Goal: Communication & Community: Share content

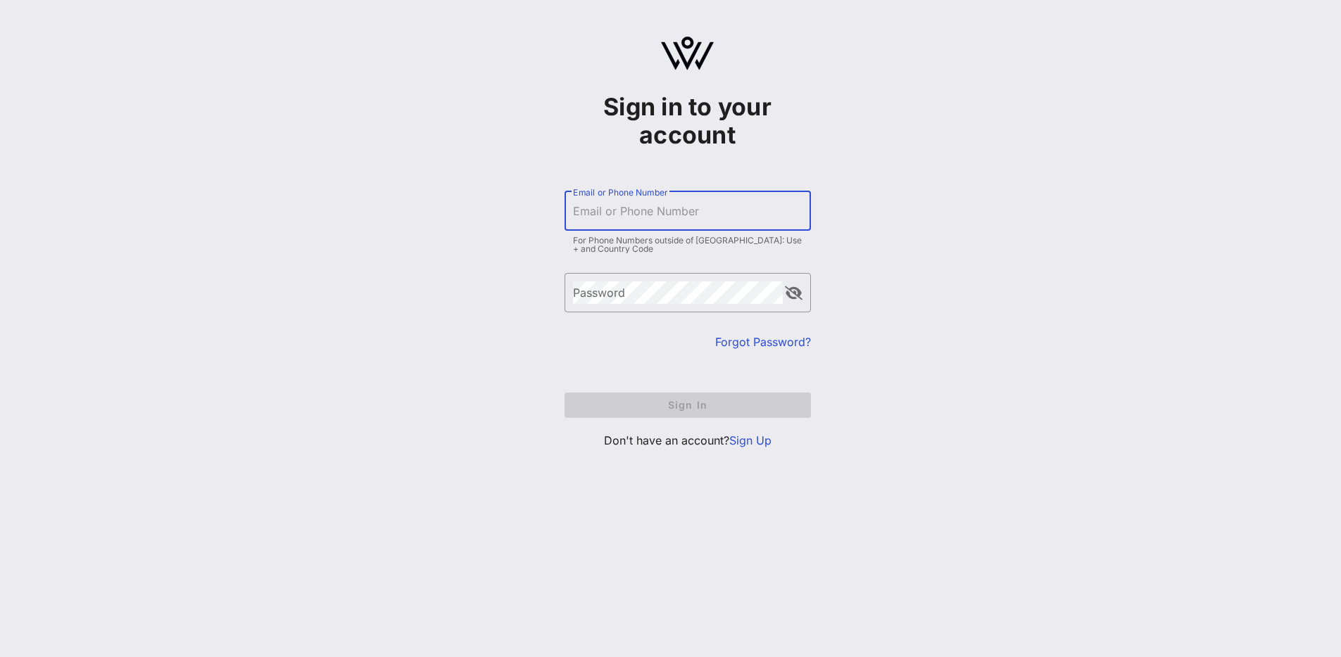
drag, startPoint x: 754, startPoint y: 208, endPoint x: 797, endPoint y: 217, distance: 43.9
click at [754, 208] on input "Email or Phone Number" at bounding box center [687, 211] width 229 height 23
click at [673, 212] on input "Email or Phone Number" at bounding box center [687, 211] width 229 height 23
type input "[EMAIL_ADDRESS][DOMAIN_NAME]"
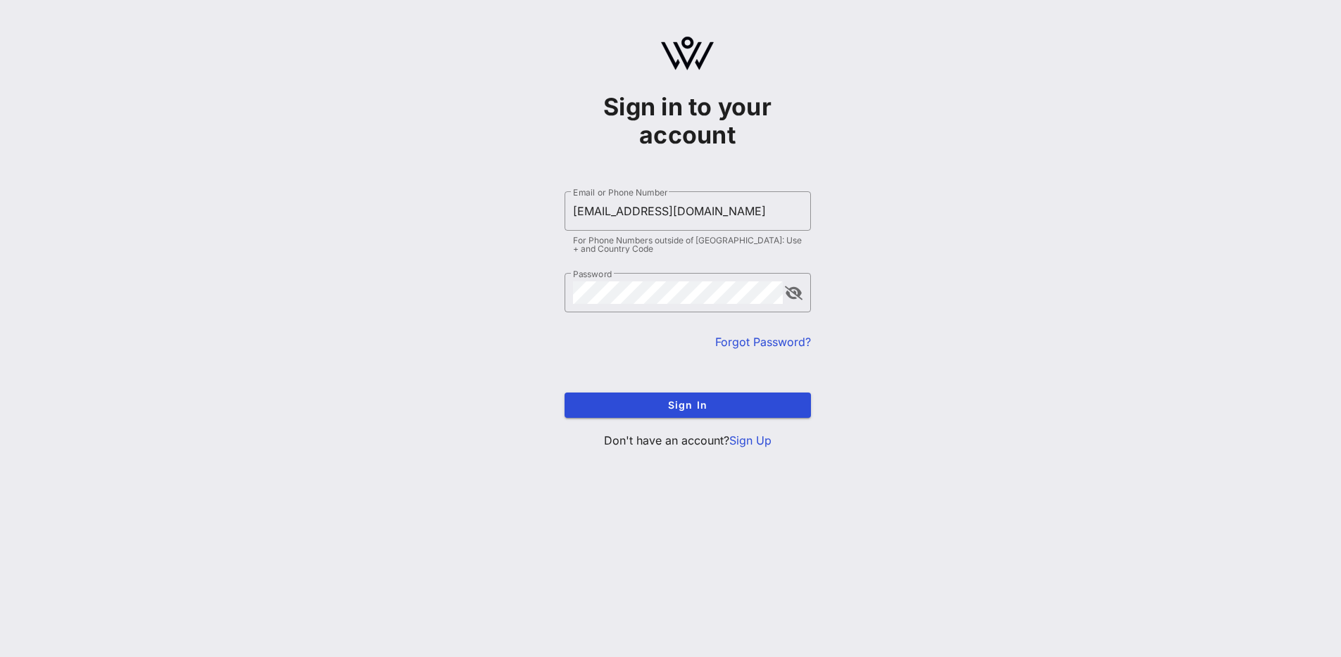
click at [719, 419] on form "​ Email or Phone Number [EMAIL_ADDRESS][DOMAIN_NAME] For Phone Numbers outside …" at bounding box center [687, 304] width 246 height 255
click at [718, 408] on span "Sign In" at bounding box center [688, 405] width 224 height 12
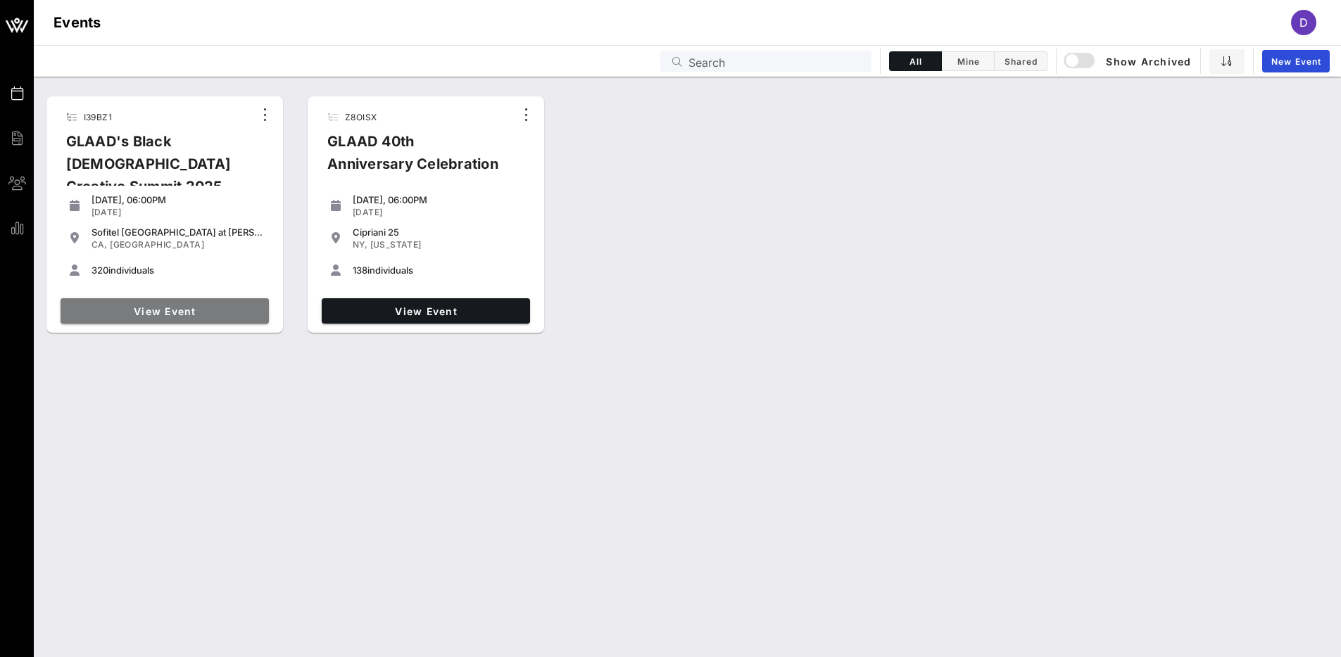
click at [182, 316] on span "View Event" at bounding box center [164, 311] width 197 height 12
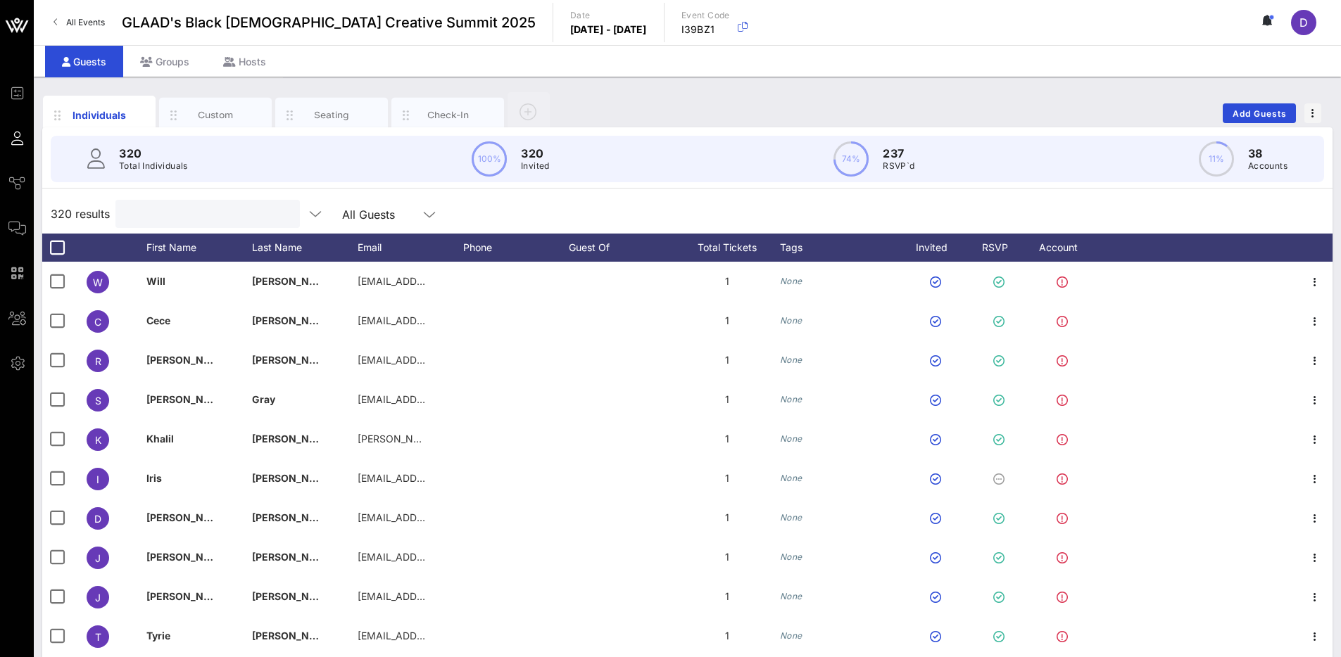
click at [153, 217] on input "text" at bounding box center [206, 214] width 165 height 18
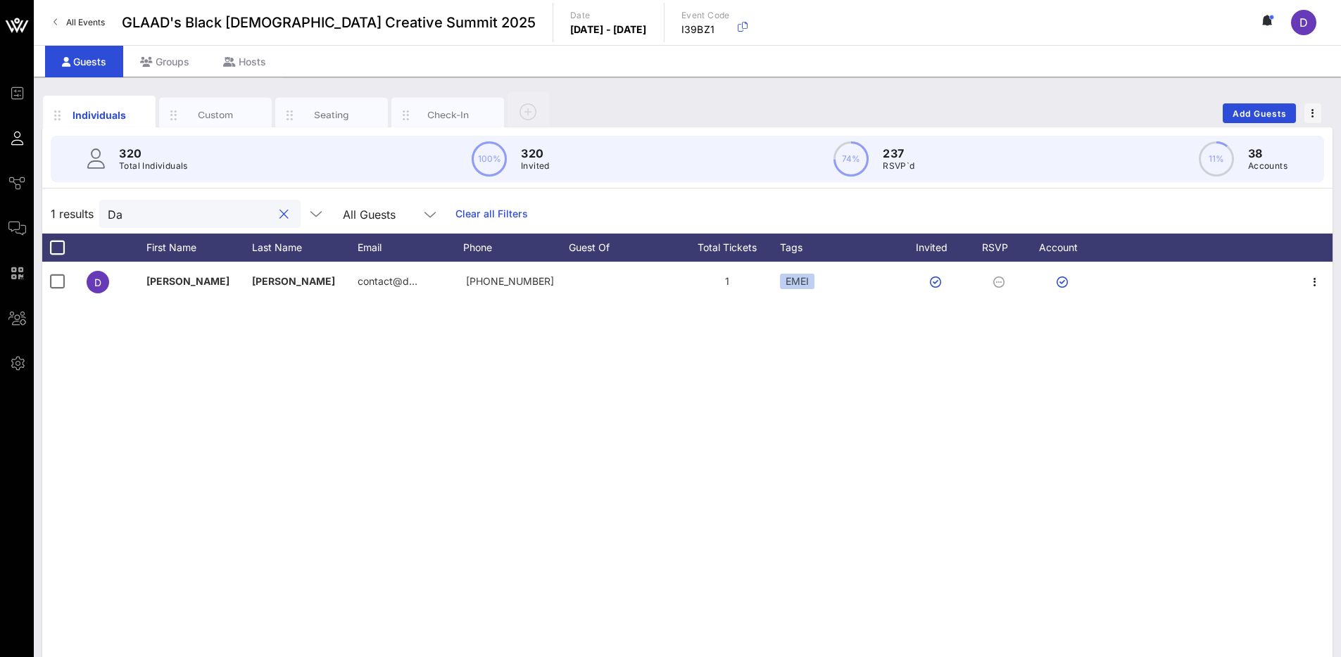
type input "D"
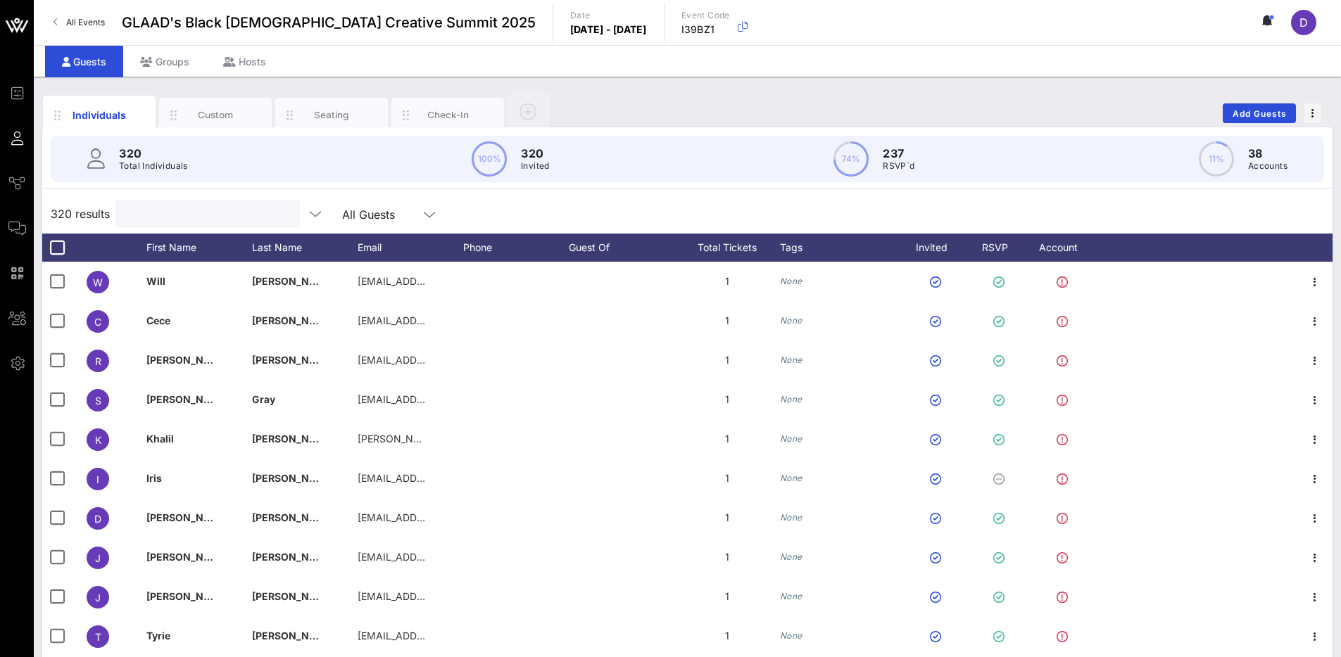
click at [175, 217] on input "text" at bounding box center [206, 214] width 165 height 18
paste input "[EMAIL_ADDRESS][DOMAIN_NAME]"
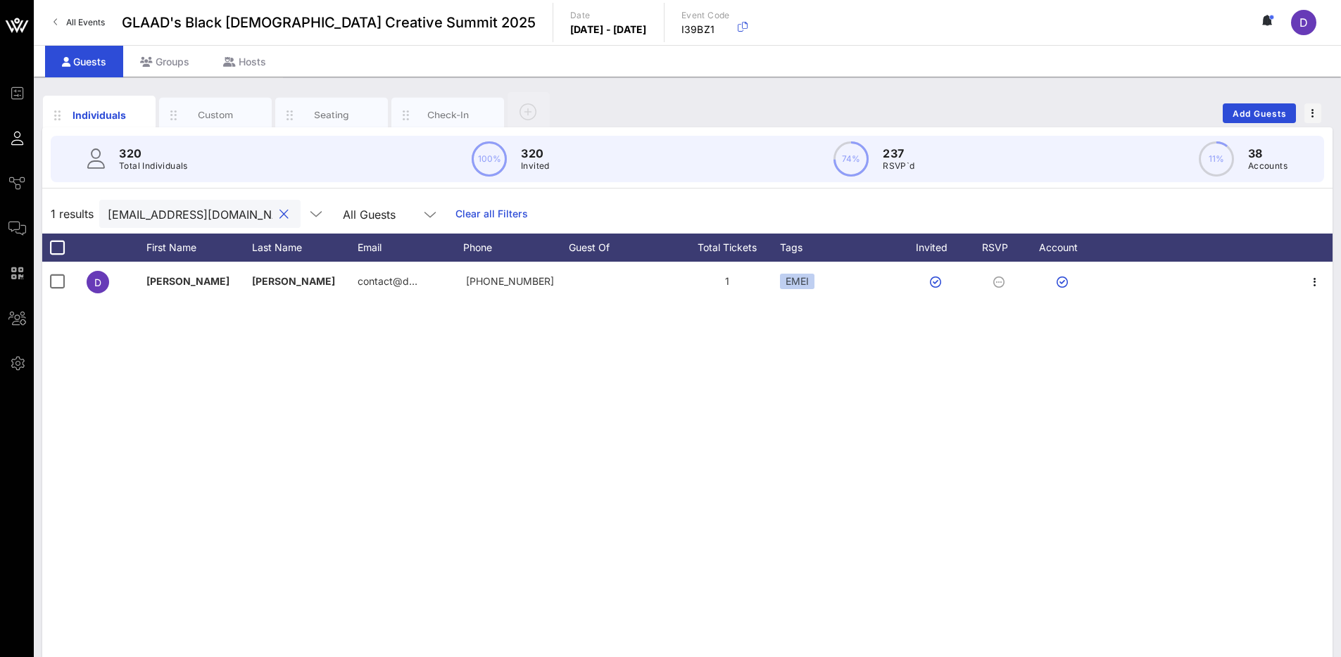
scroll to position [0, 13]
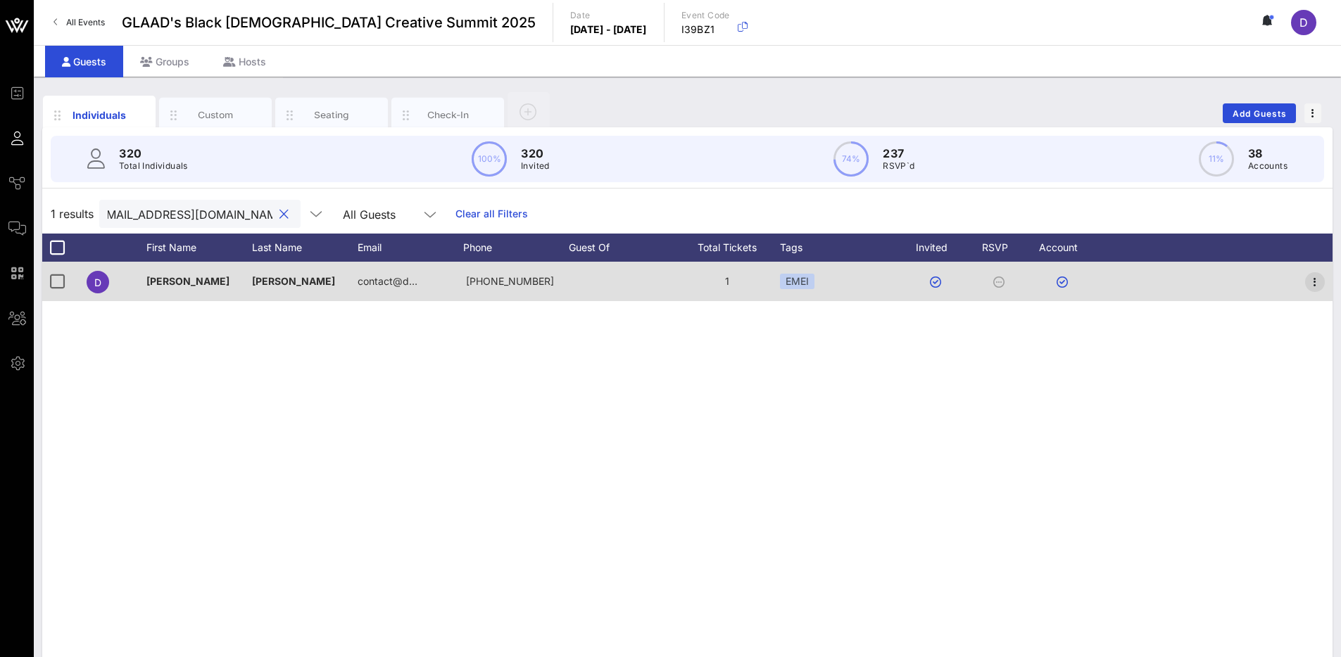
type input "[EMAIL_ADDRESS][DOMAIN_NAME]"
click at [1312, 288] on icon "button" at bounding box center [1314, 282] width 17 height 17
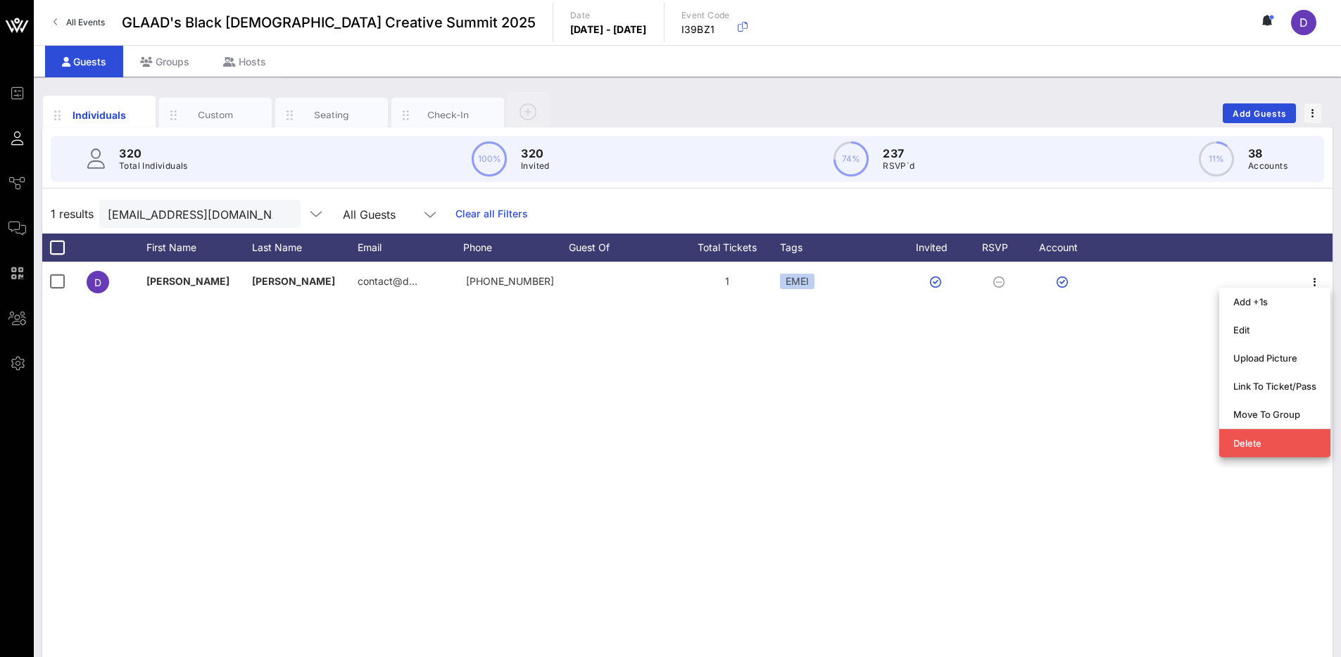
click at [1000, 419] on div "D [PERSON_NAME][GEOGRAPHIC_DATA] contact@d… [PHONE_NUMBER] 1 EMEI" at bounding box center [687, 473] width 1290 height 422
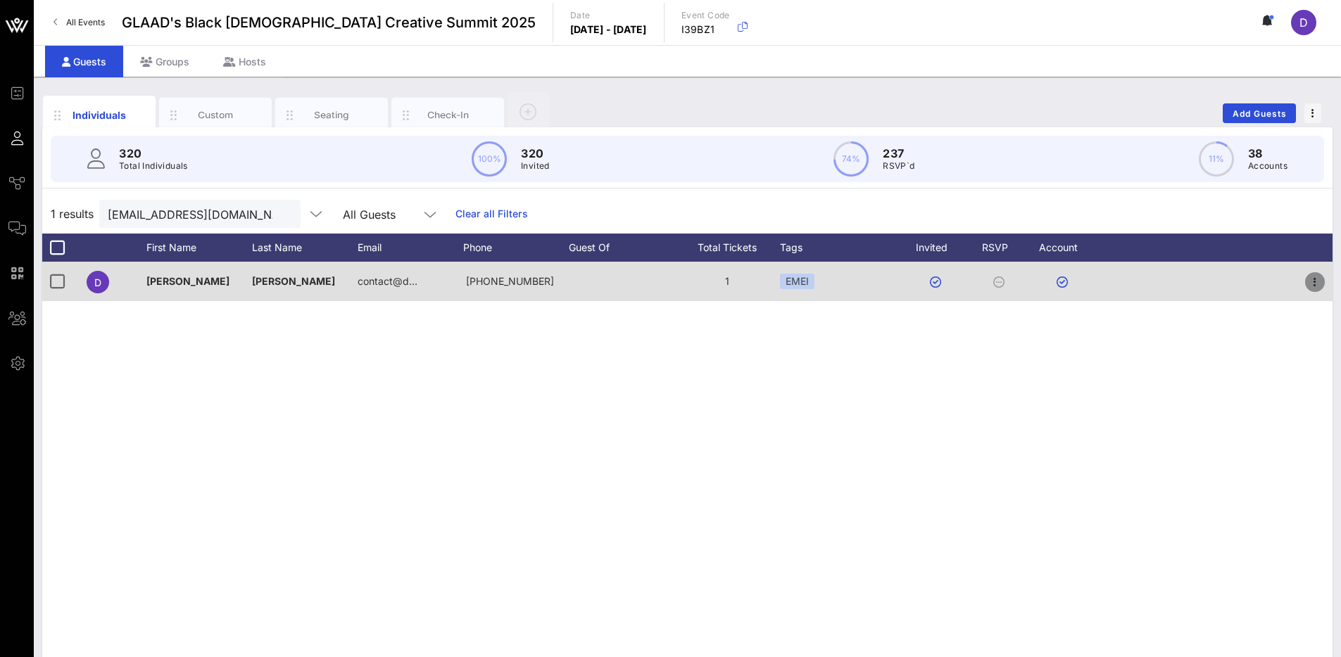
click at [1314, 277] on icon "button" at bounding box center [1314, 282] width 17 height 17
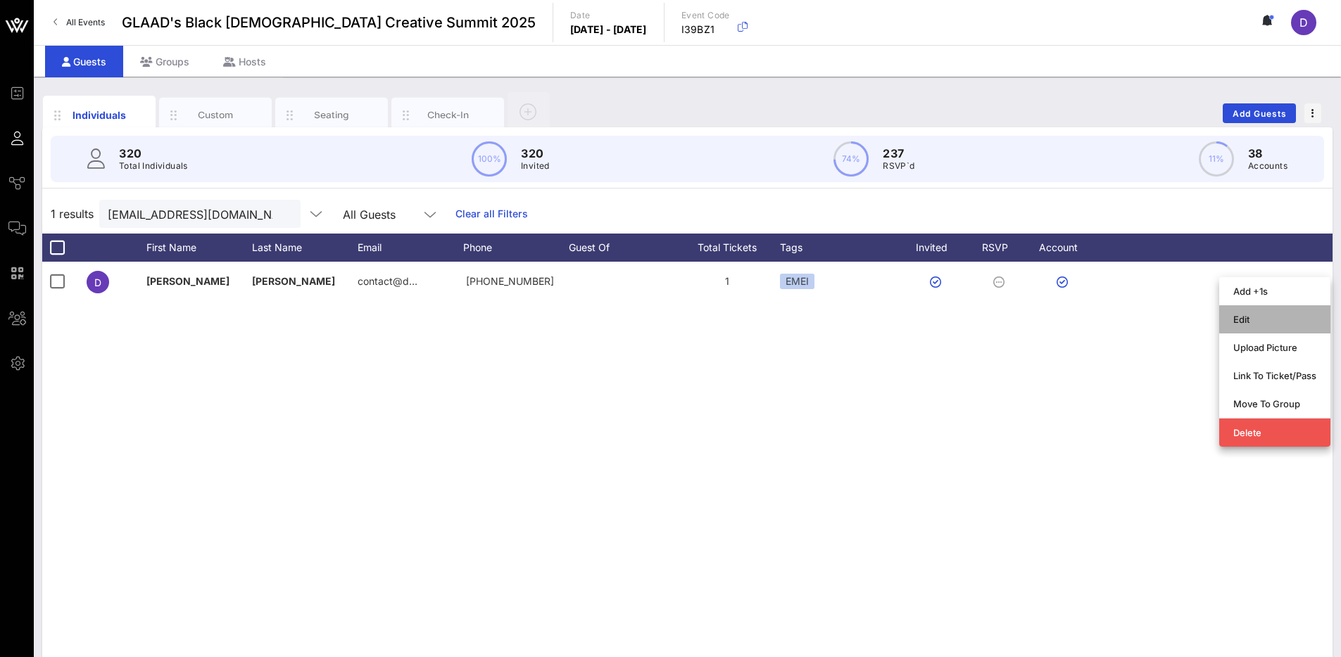
click at [1260, 320] on div "Edit" at bounding box center [1274, 319] width 83 height 11
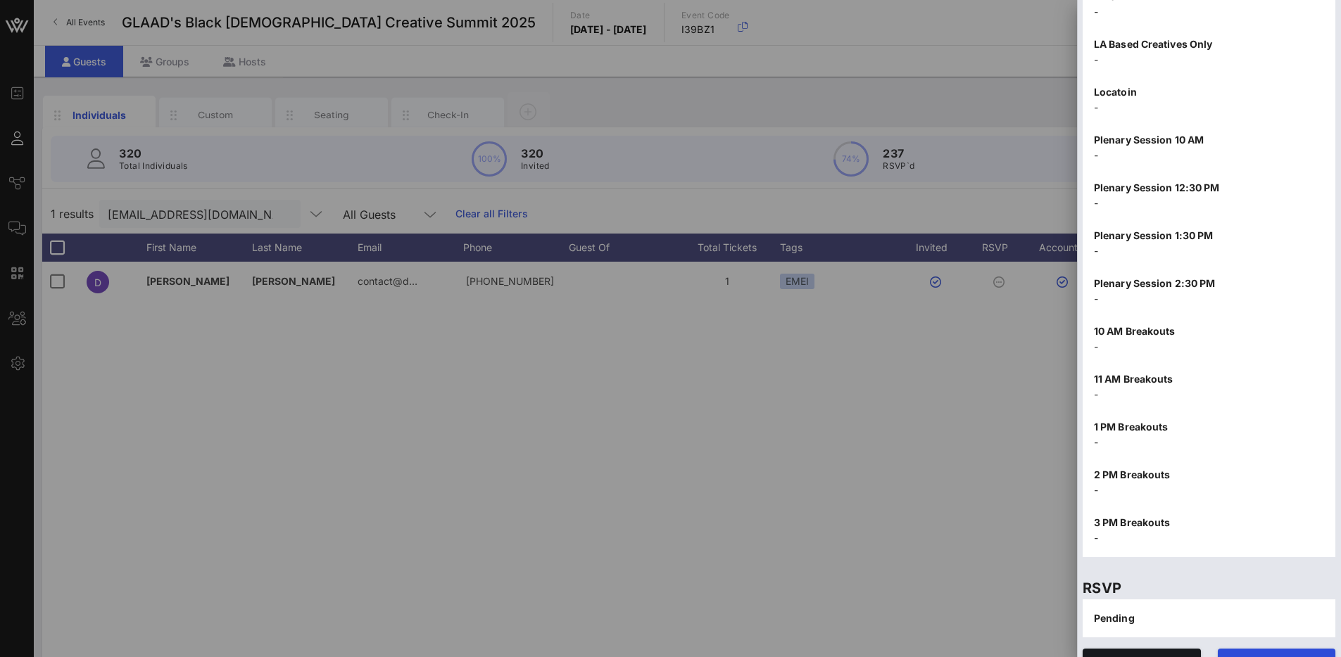
scroll to position [1474, 0]
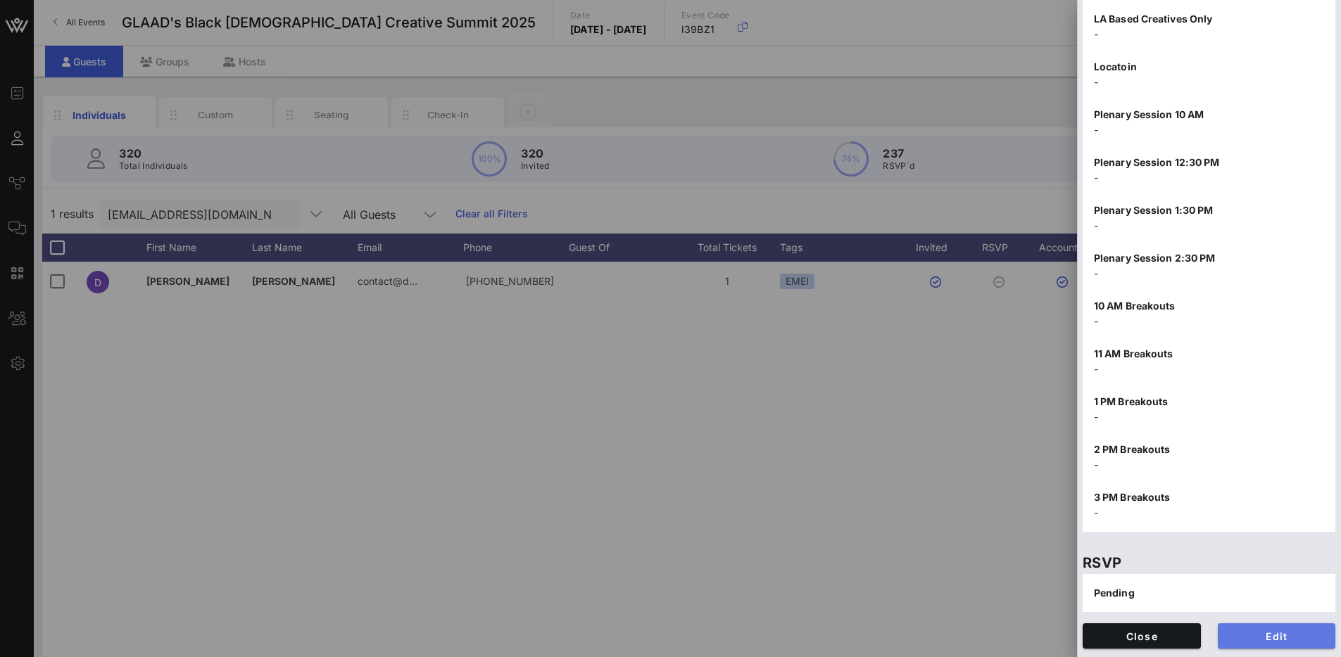
click at [1263, 632] on span "Edit" at bounding box center [1277, 637] width 96 height 12
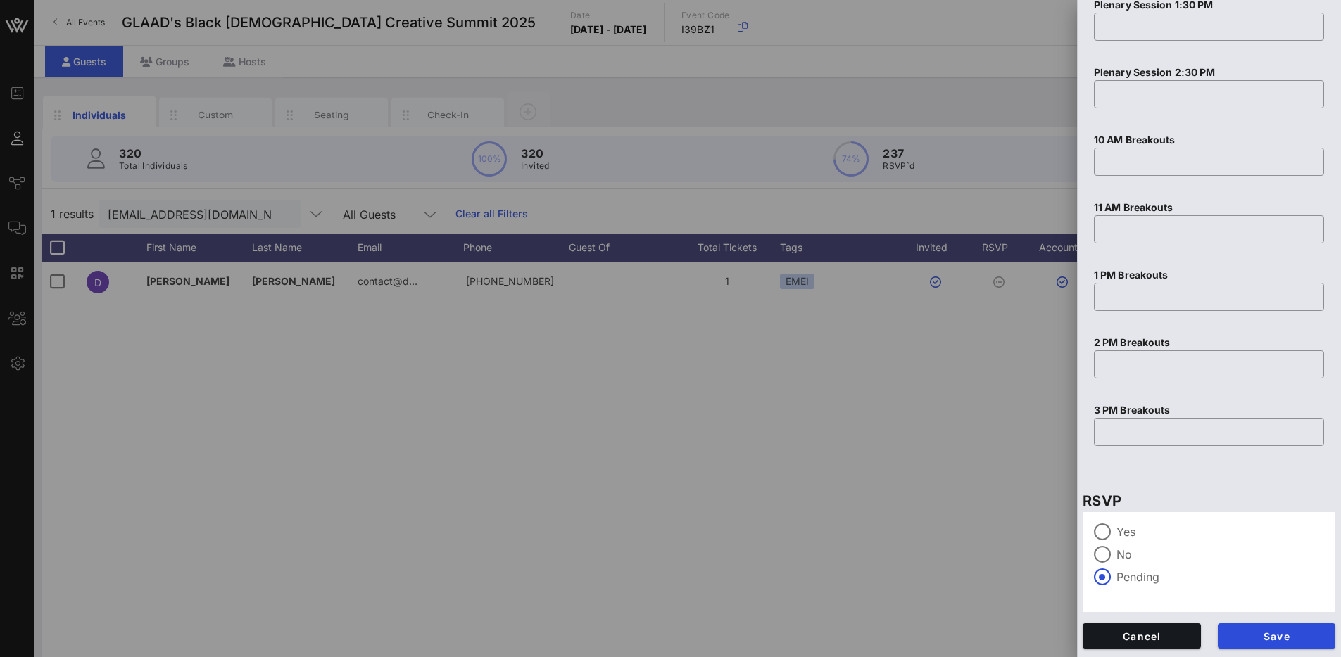
scroll to position [41, 0]
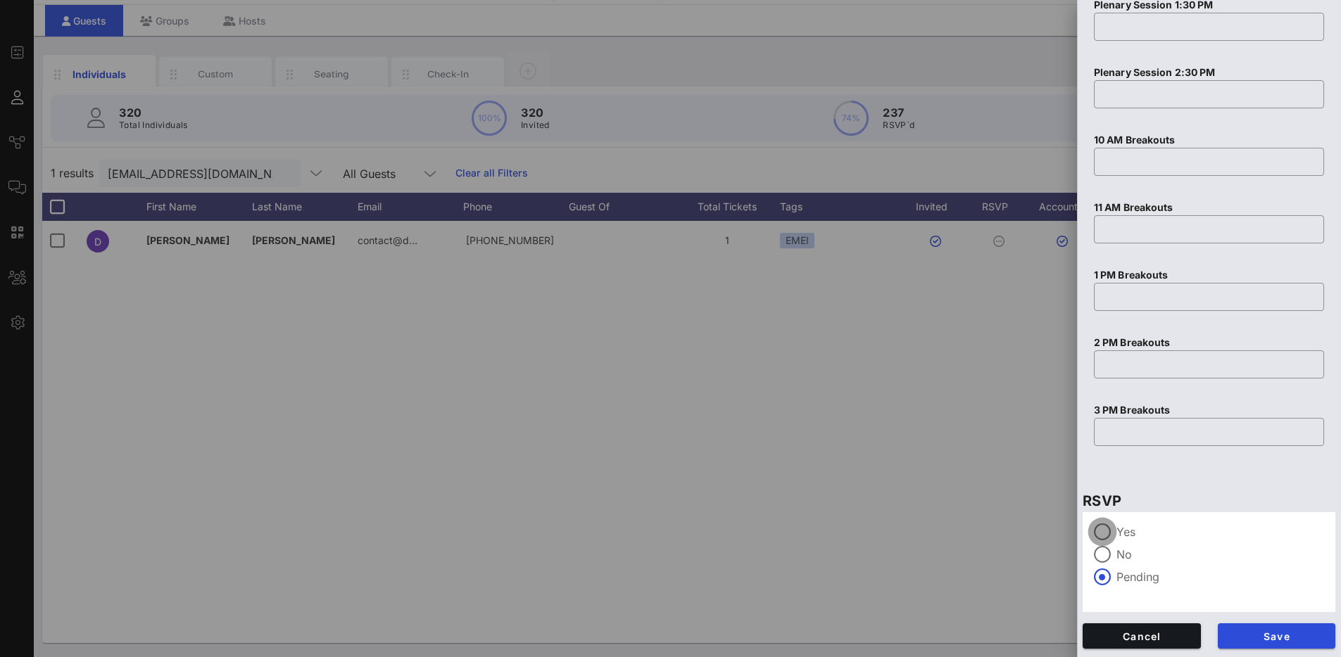
click at [1113, 533] on div at bounding box center [1102, 532] width 24 height 24
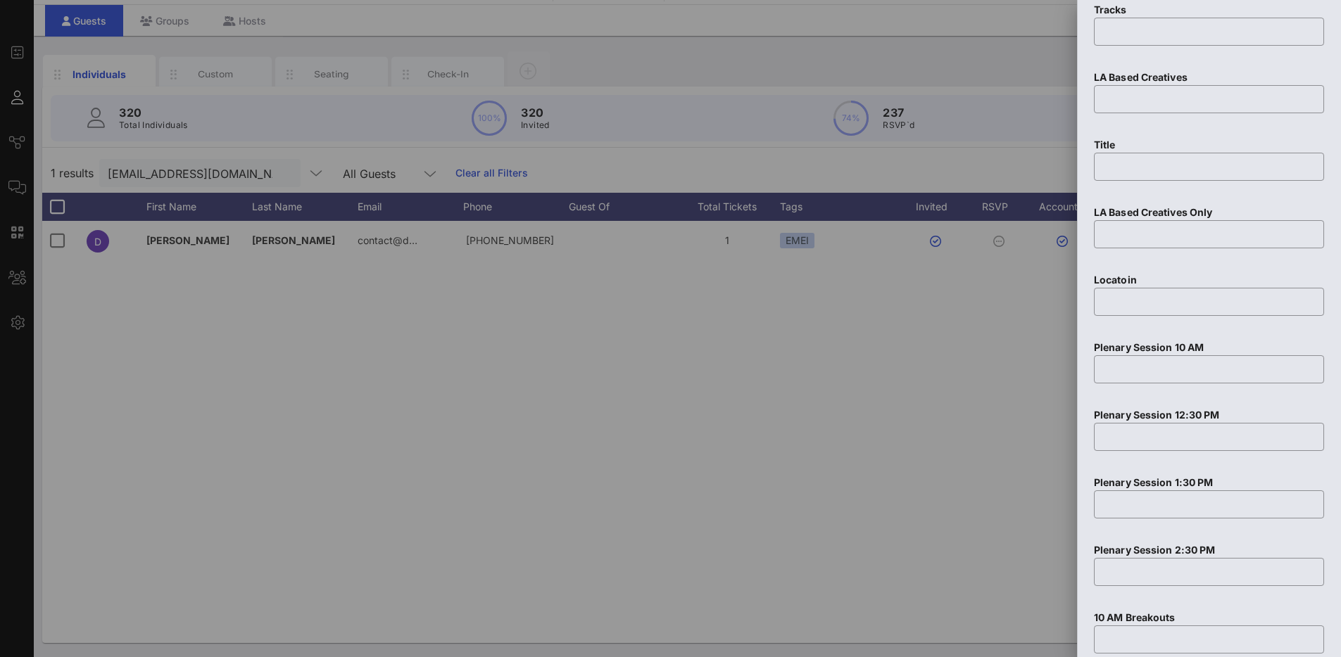
scroll to position [2236, 0]
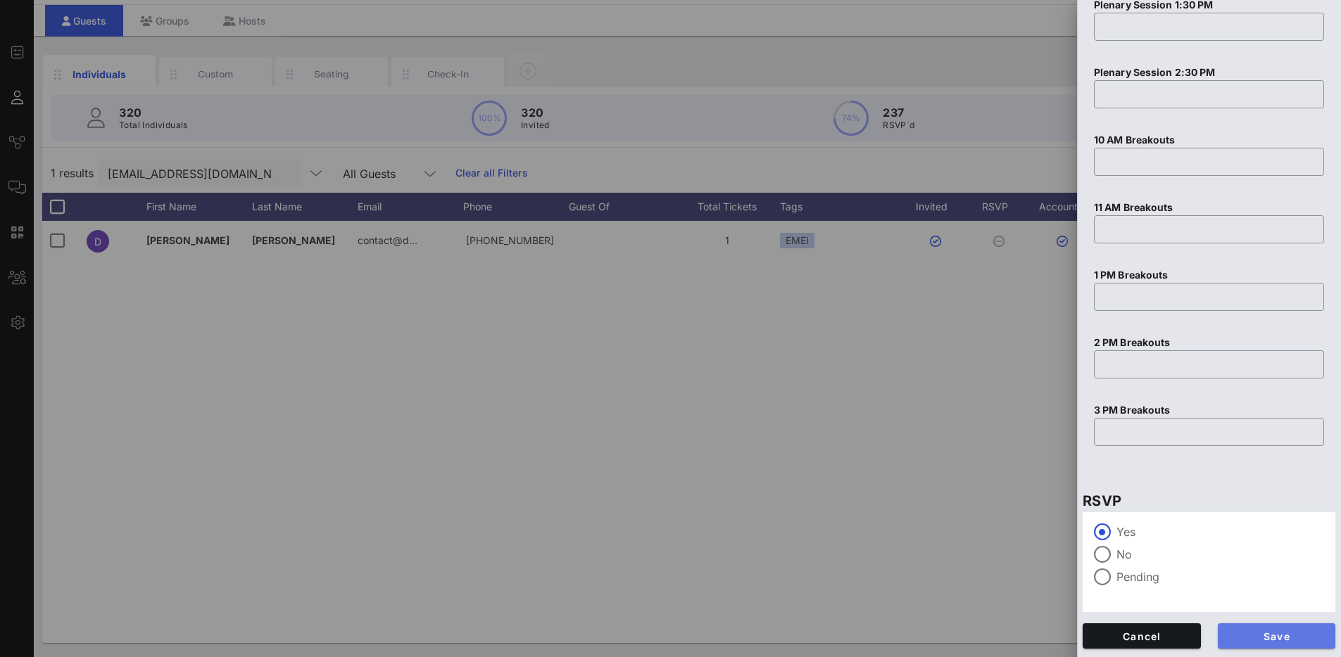
click at [1303, 636] on span "Save" at bounding box center [1277, 637] width 96 height 12
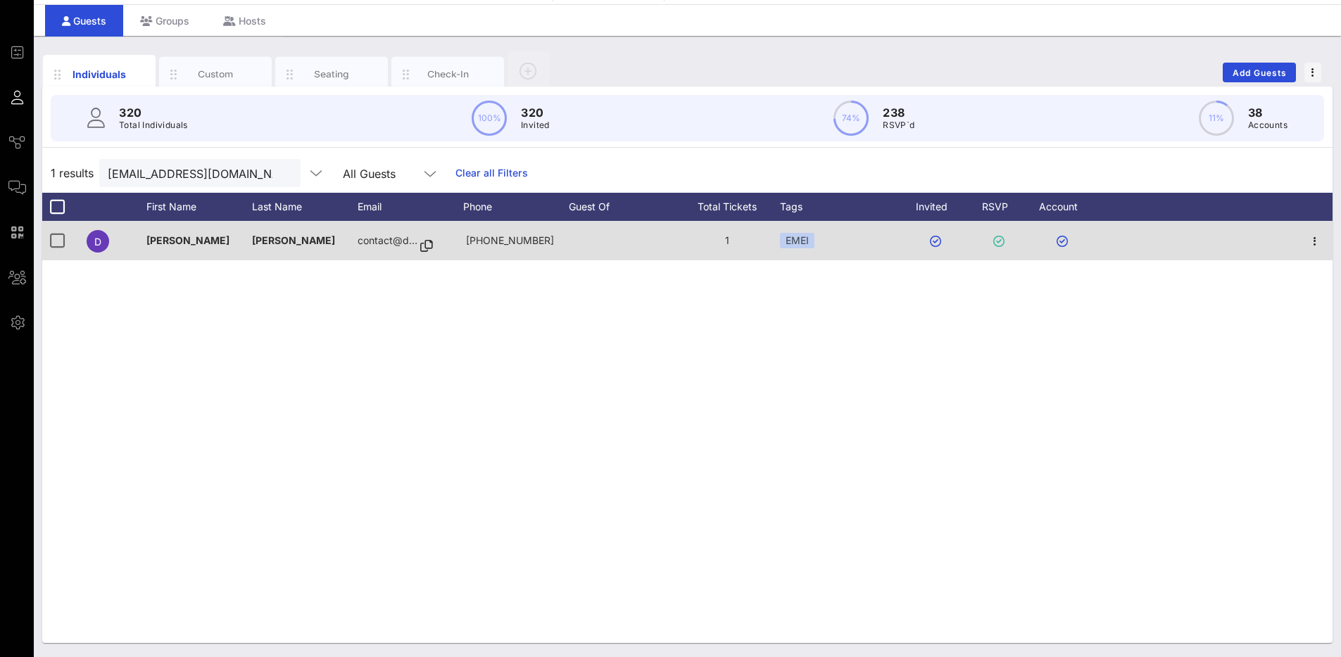
click at [381, 242] on p "contact@d…" at bounding box center [388, 240] width 60 height 39
click at [426, 247] on icon at bounding box center [426, 246] width 13 height 1
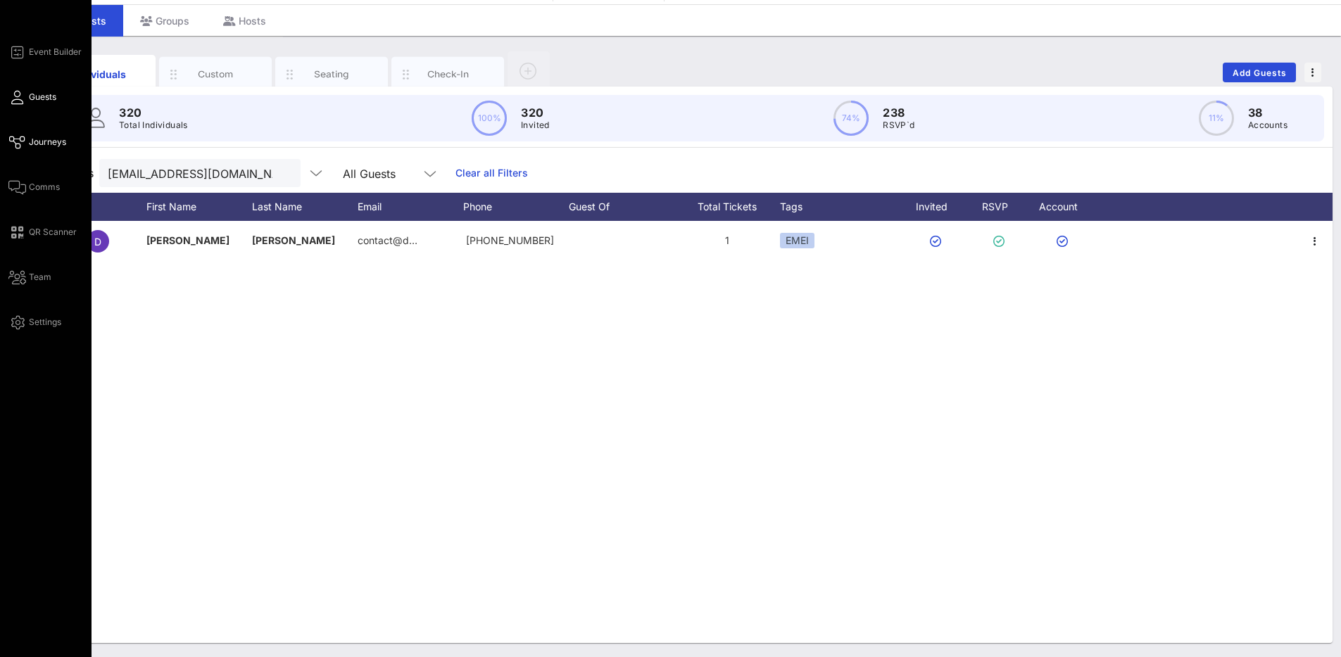
click at [25, 140] on link "Journeys" at bounding box center [37, 142] width 58 height 17
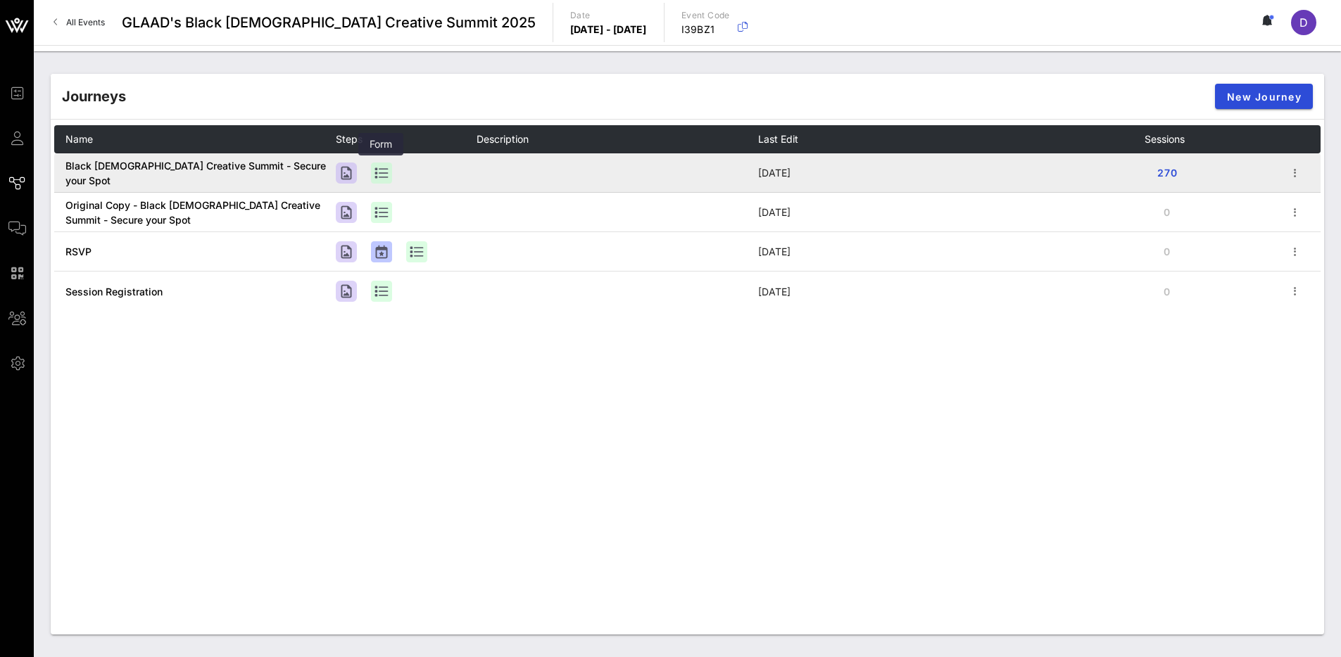
click at [378, 170] on div at bounding box center [381, 173] width 21 height 21
click at [379, 175] on div at bounding box center [381, 173] width 21 height 21
click at [1291, 168] on icon "button" at bounding box center [1294, 173] width 17 height 17
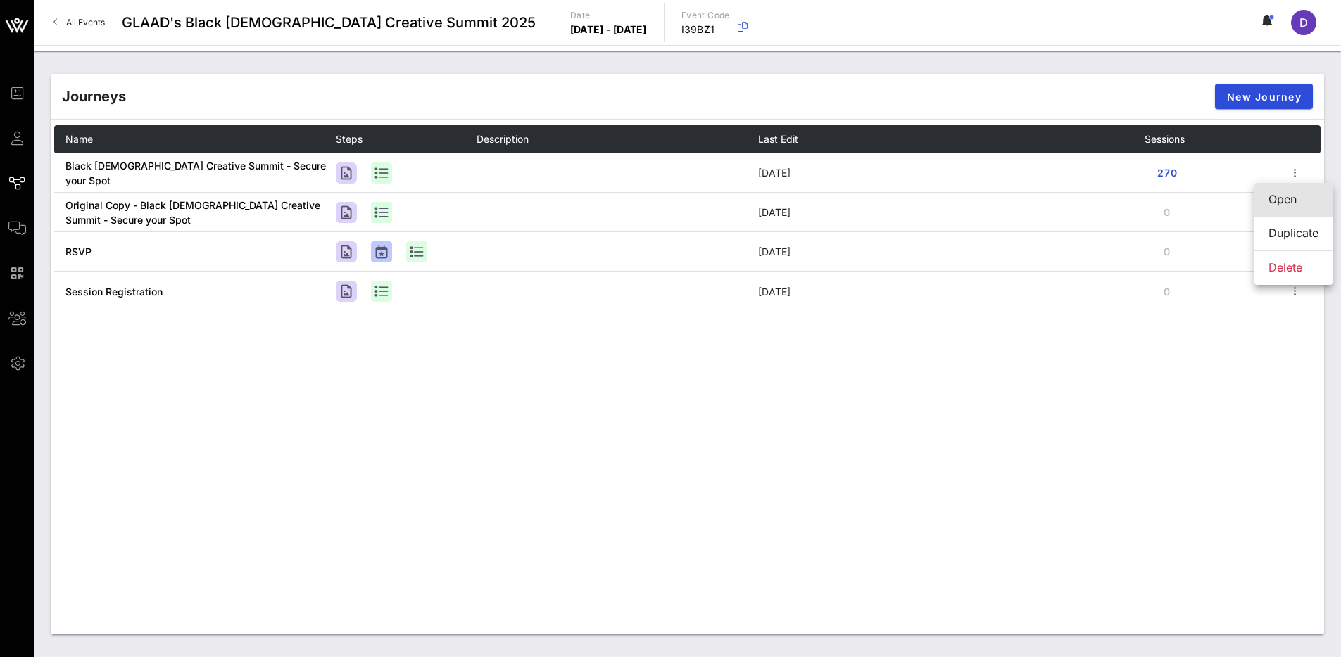
click at [1272, 190] on div "Open" at bounding box center [1293, 199] width 50 height 30
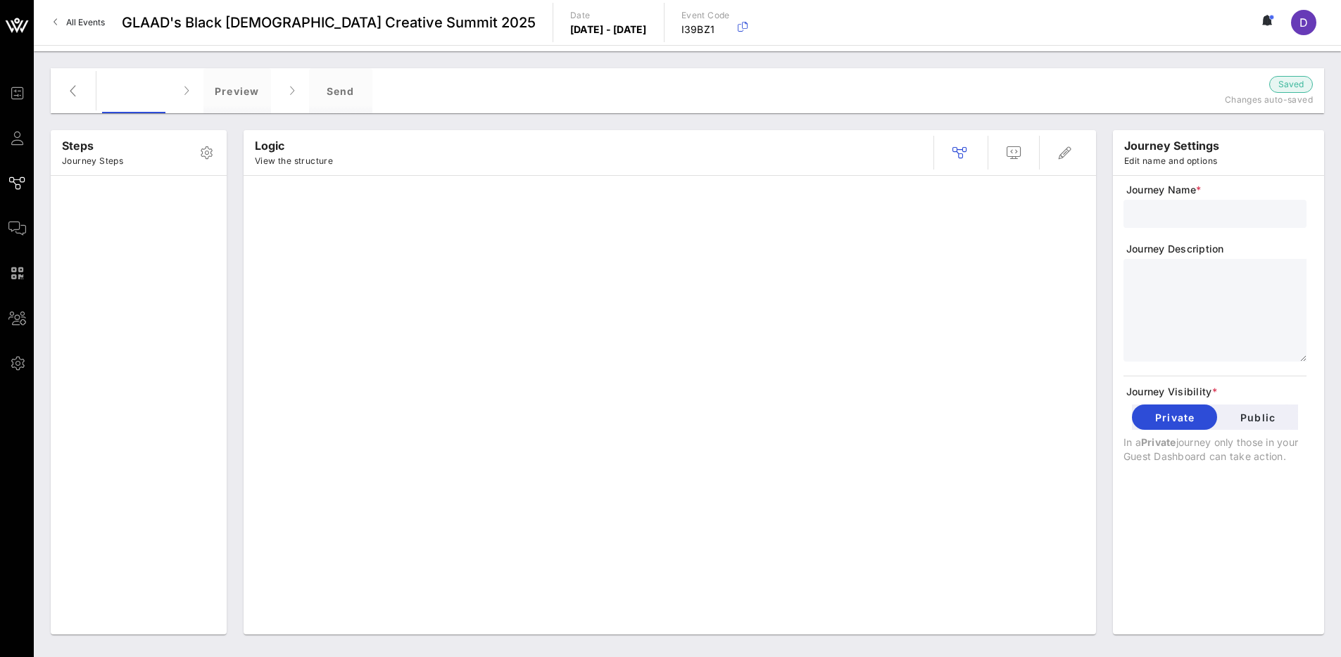
type input "Black [DEMOGRAPHIC_DATA] Creative Summit - Secure your Spot"
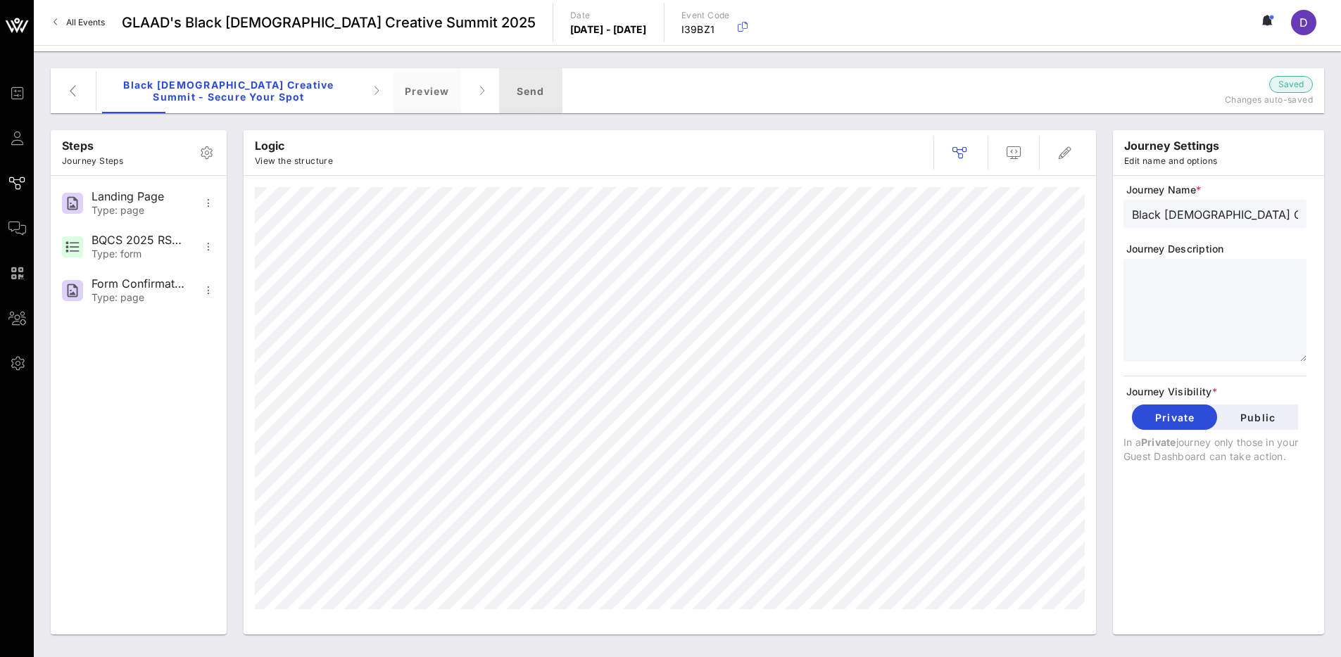
click at [533, 87] on div "Send" at bounding box center [530, 90] width 63 height 45
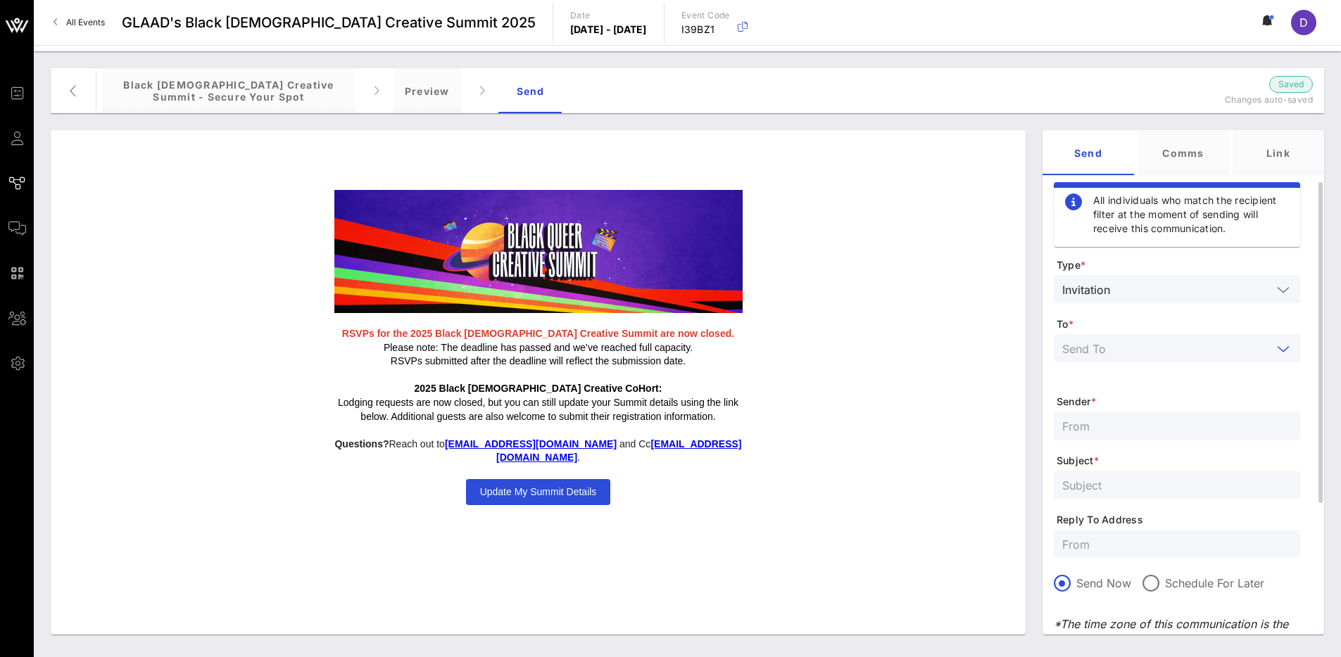
click at [1171, 351] on input "text" at bounding box center [1167, 348] width 210 height 18
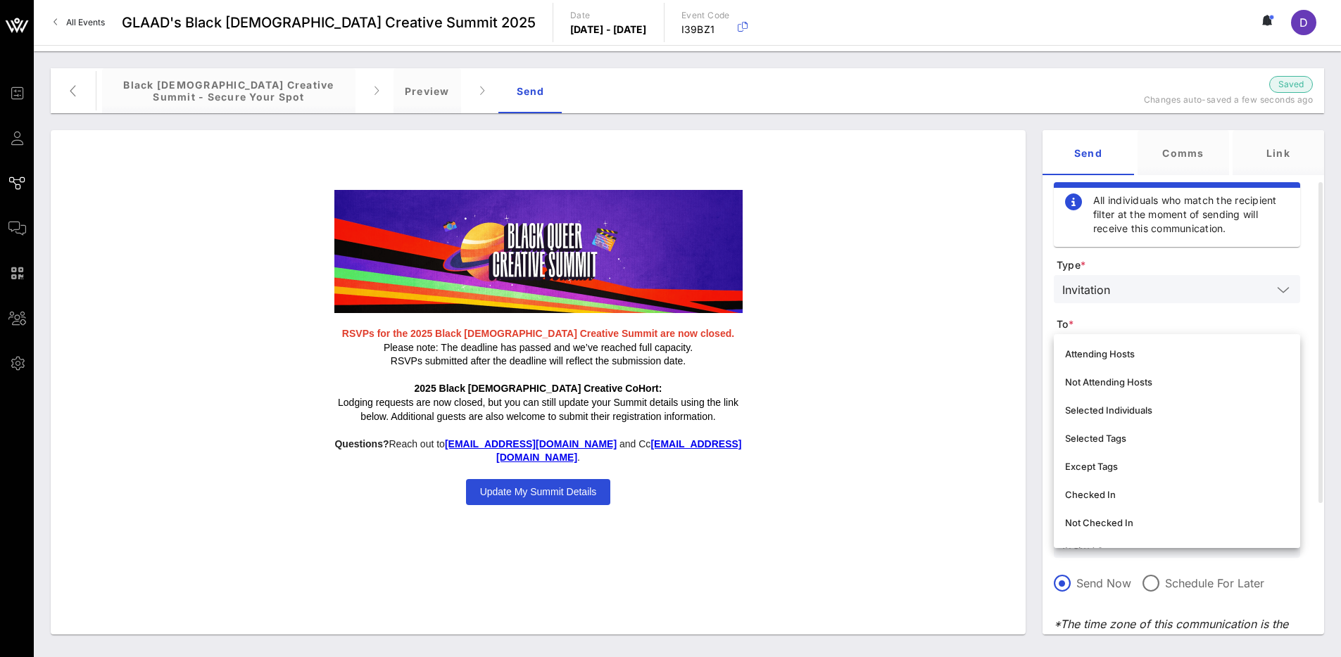
scroll to position [21, 0]
click at [1120, 409] on div "Selected Individuals" at bounding box center [1177, 417] width 224 height 23
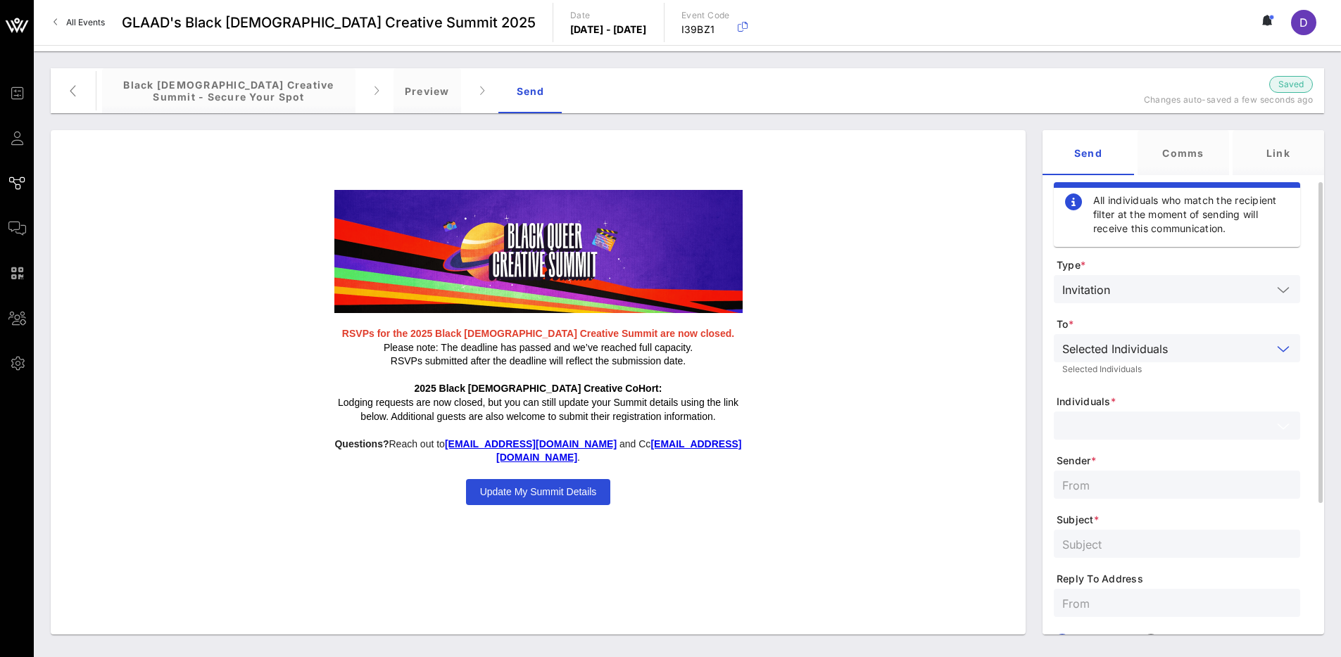
click at [1120, 423] on input "text" at bounding box center [1167, 426] width 210 height 18
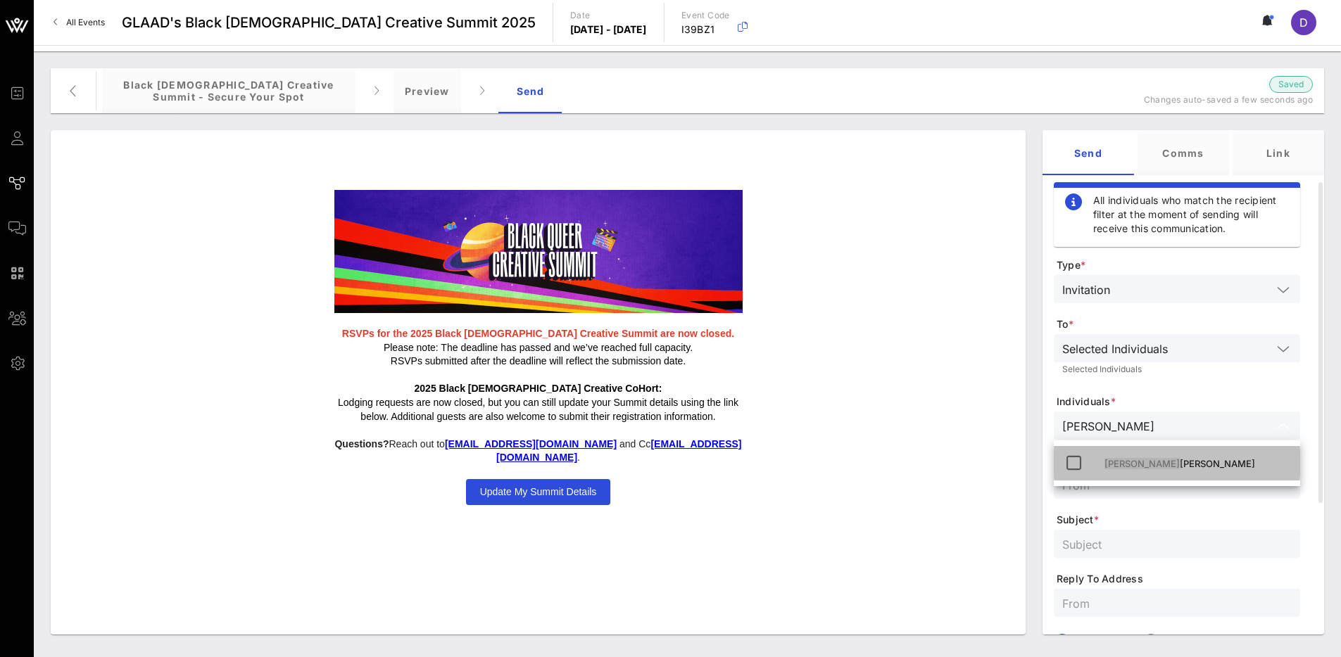
click at [1144, 464] on div "[PERSON_NAME]" at bounding box center [1196, 463] width 184 height 11
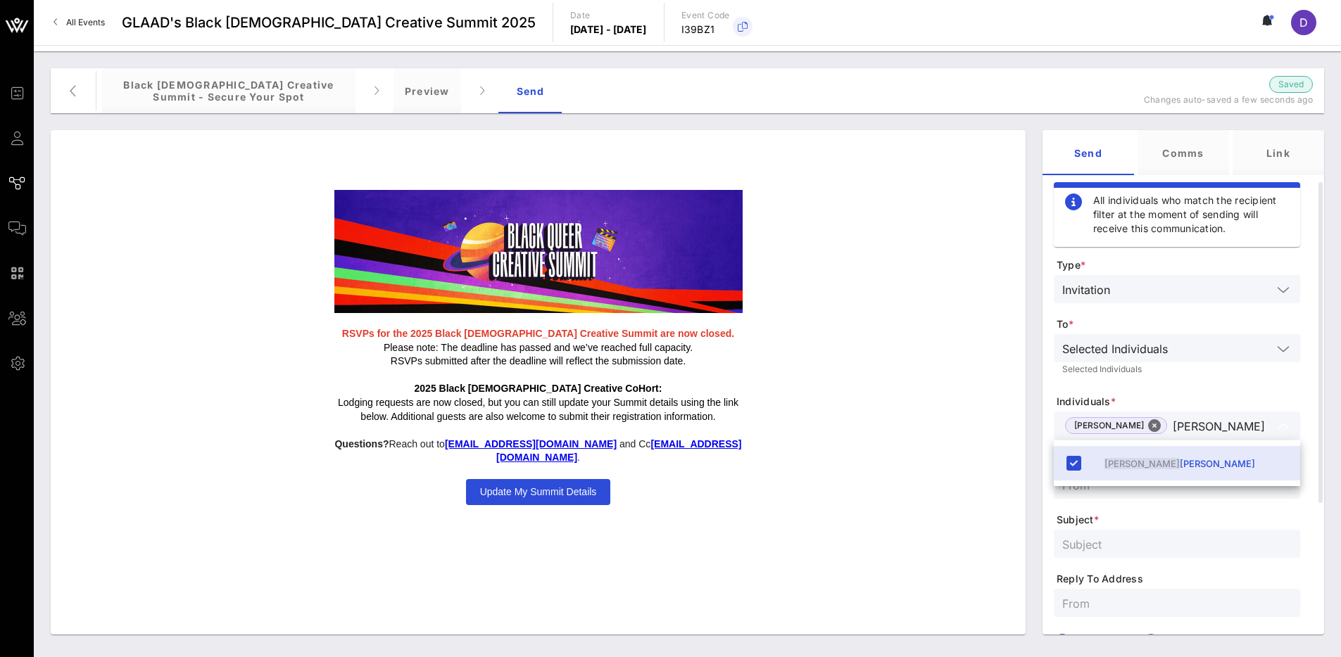
type input "[PERSON_NAME]"
click at [1162, 497] on div at bounding box center [1176, 485] width 229 height 28
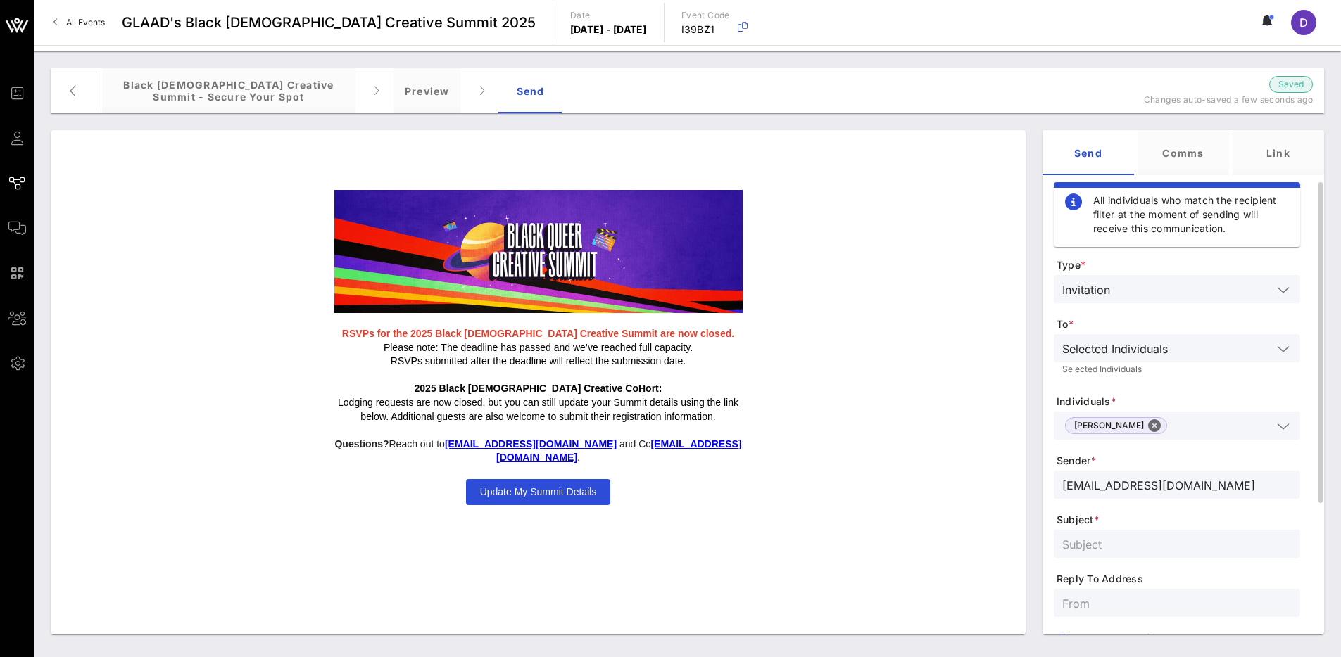
type input "[EMAIL_ADDRESS][DOMAIN_NAME]"
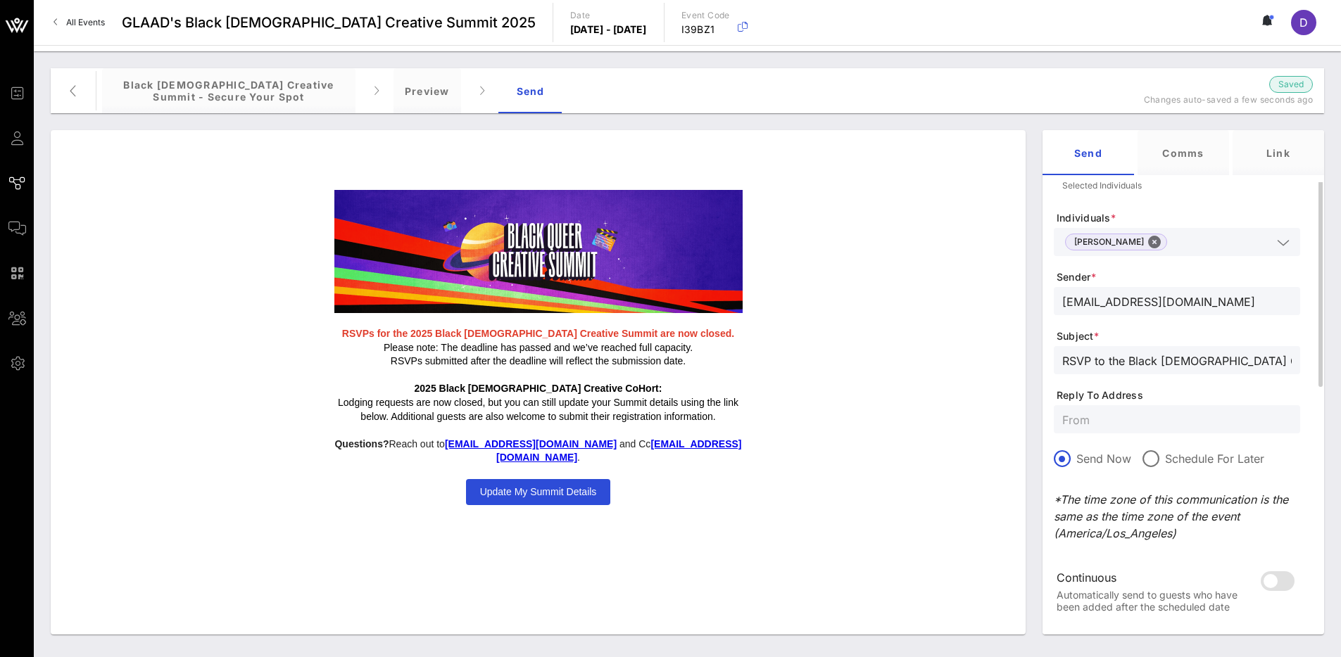
scroll to position [257, 0]
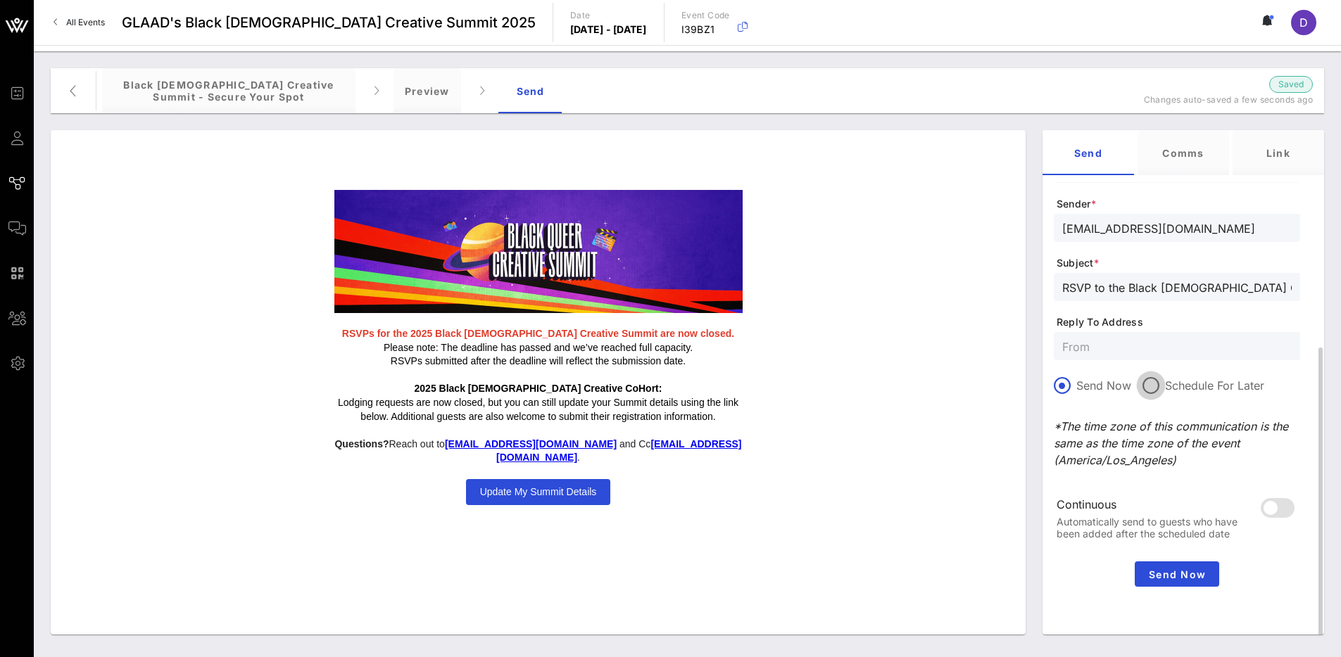
type input "RSVP to the Black [DEMOGRAPHIC_DATA] Creative Summit"
click at [1146, 386] on div at bounding box center [1151, 386] width 24 height 24
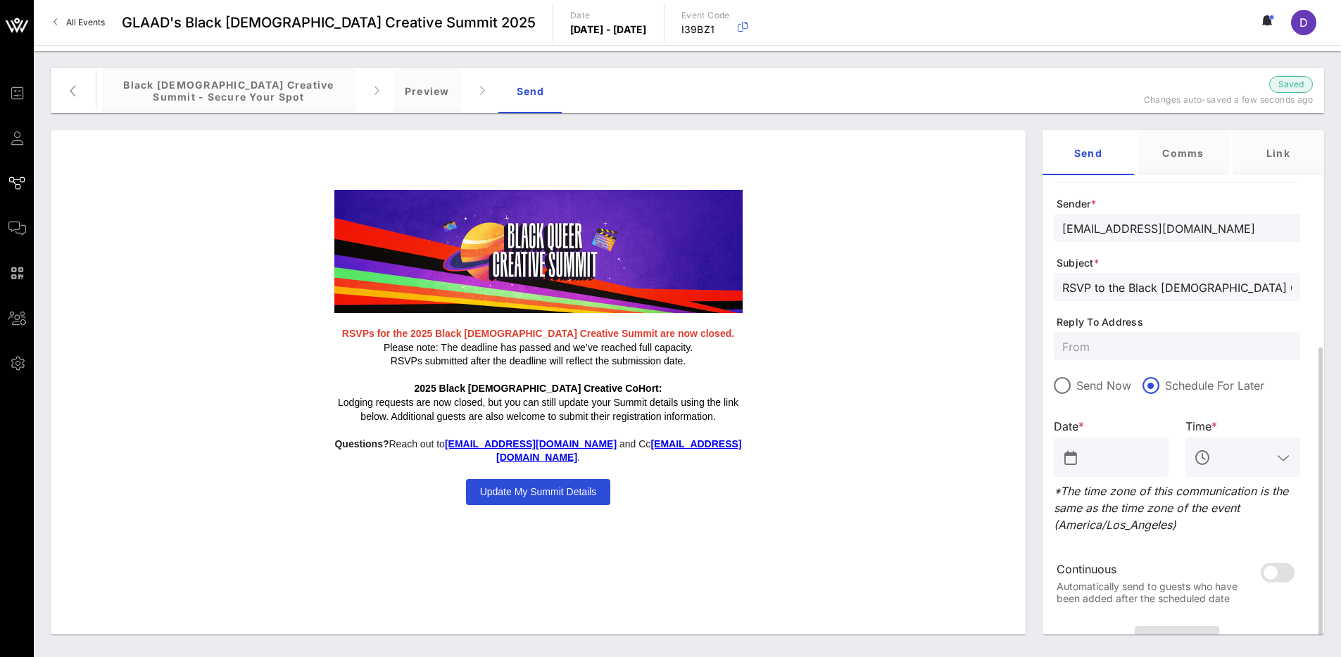
click at [1124, 451] on input "text" at bounding box center [1121, 457] width 78 height 23
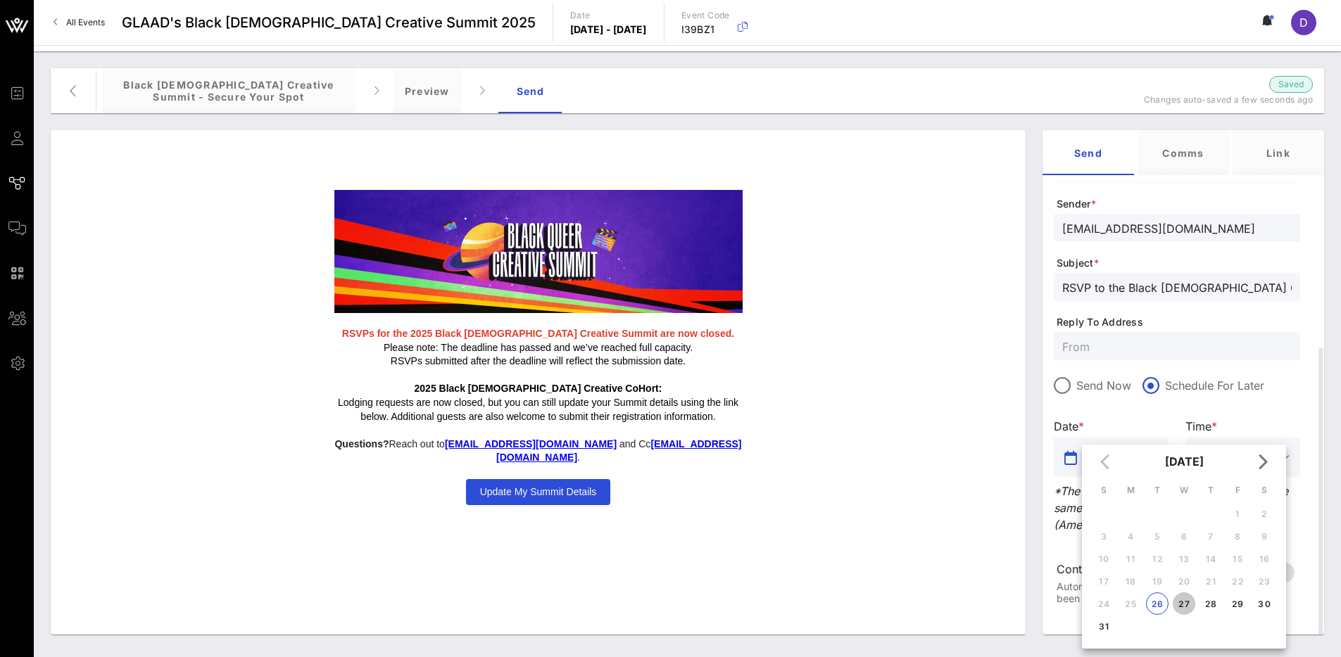
click at [1182, 596] on button "27" at bounding box center [1183, 604] width 23 height 23
type input "[DATE]"
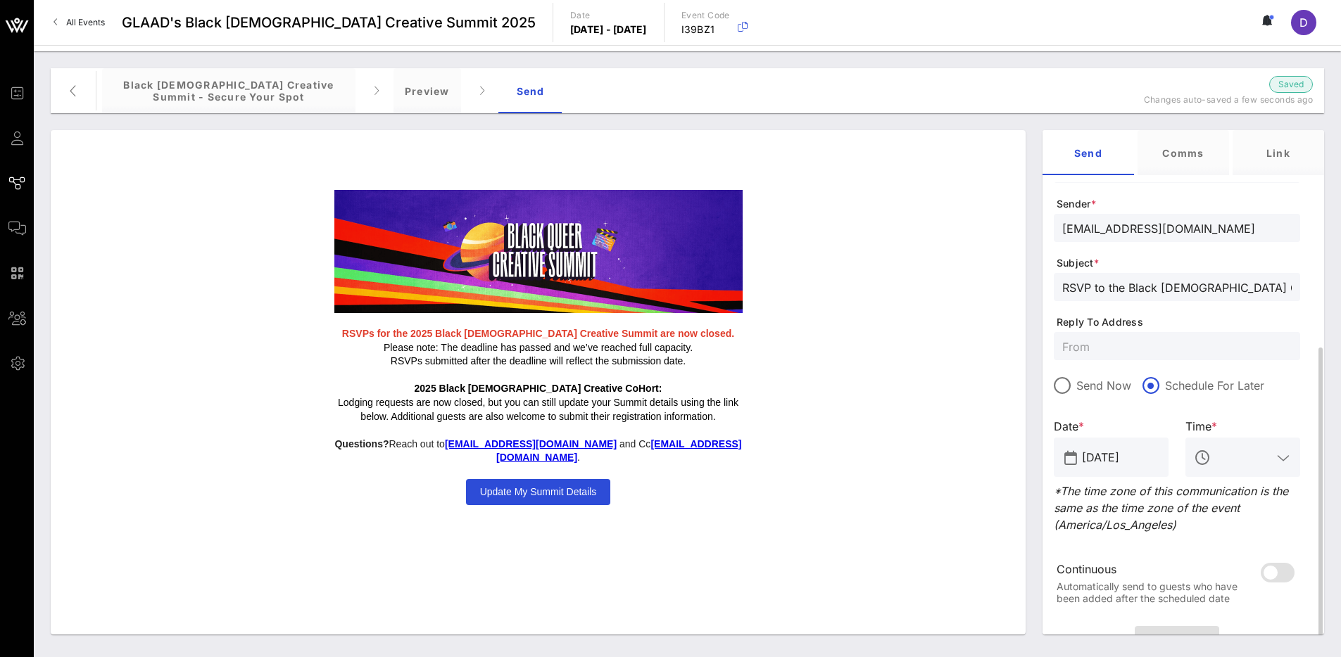
click at [1253, 454] on input "text" at bounding box center [1242, 457] width 58 height 23
click at [1226, 282] on div "9 AM" at bounding box center [1242, 280] width 92 height 13
type input "9 AM"
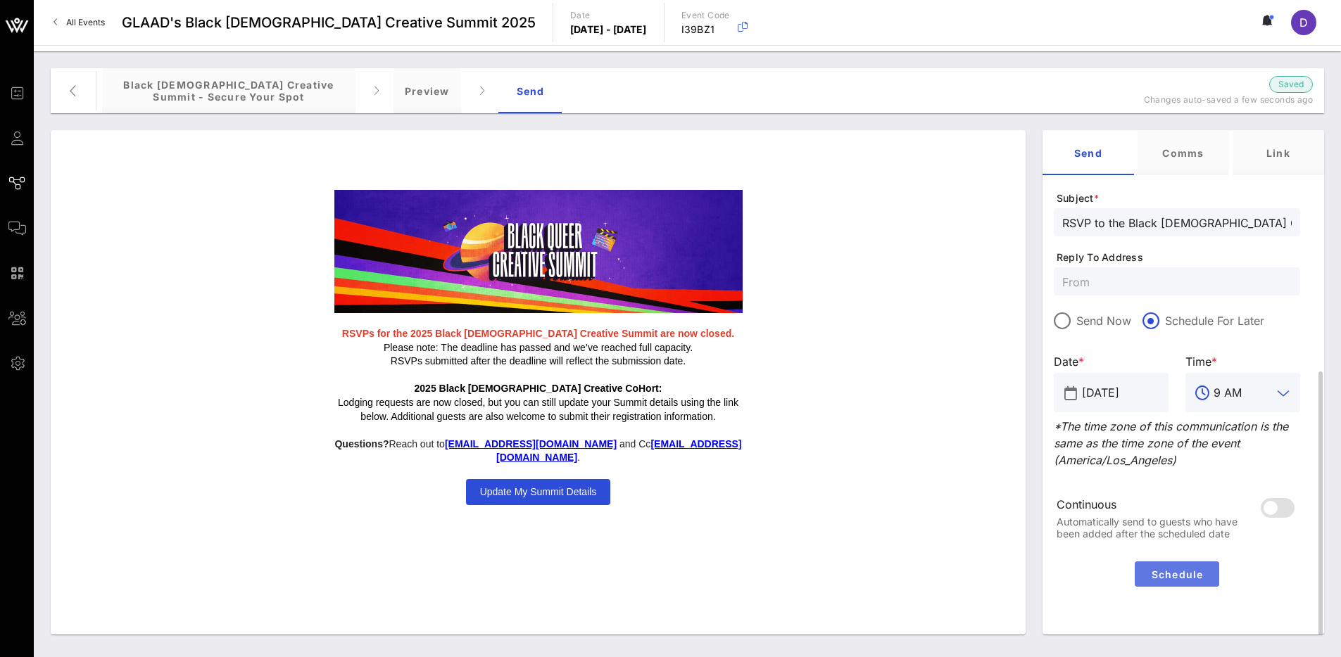
click at [1199, 564] on button "Schedule" at bounding box center [1176, 574] width 84 height 25
